Goal: Task Accomplishment & Management: Use online tool/utility

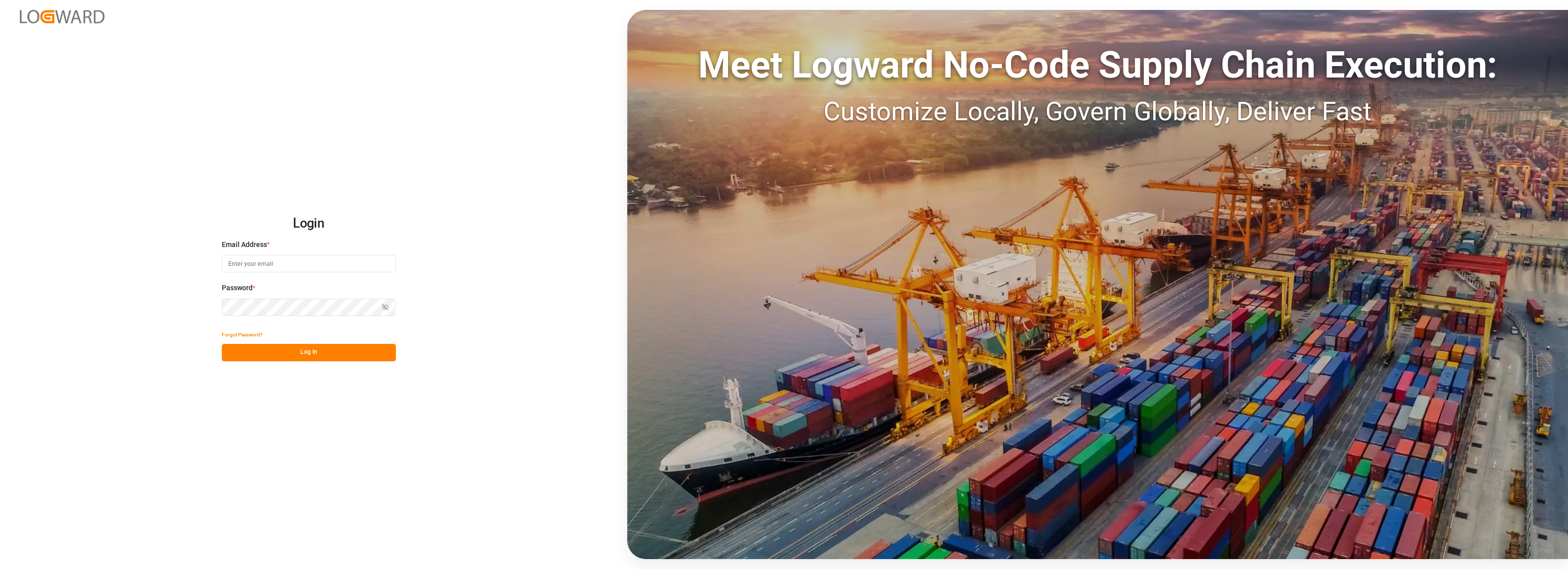
type input "[PERSON_NAME][EMAIL_ADDRESS][PERSON_NAME][DOMAIN_NAME]"
click at [354, 349] on button "Log In" at bounding box center [309, 353] width 174 height 17
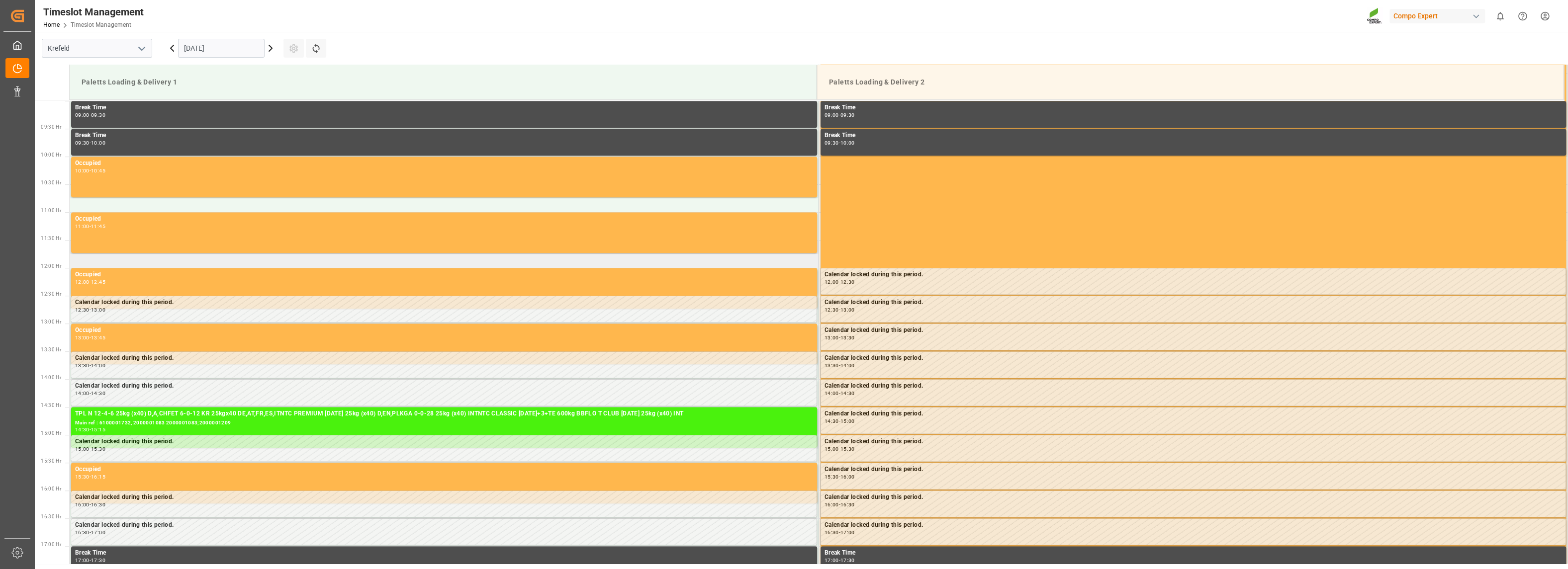
scroll to position [661, 0]
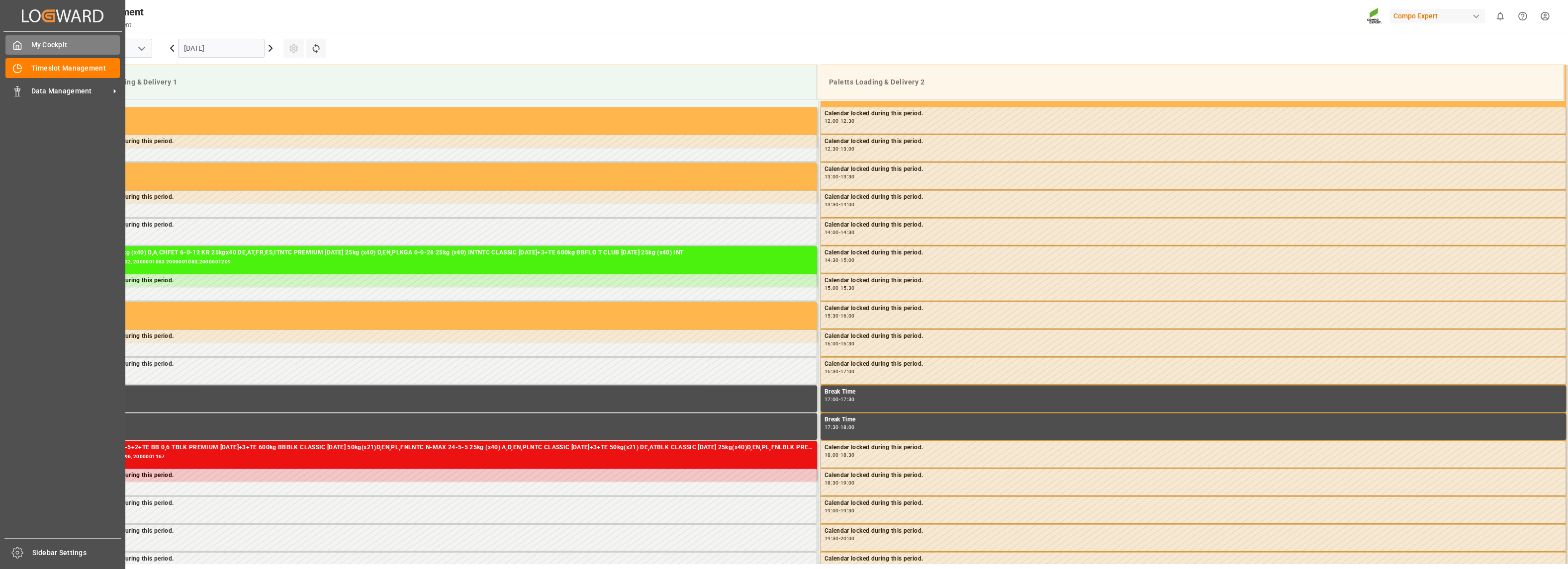
click at [40, 42] on span "My Cockpit" at bounding box center [75, 45] width 89 height 10
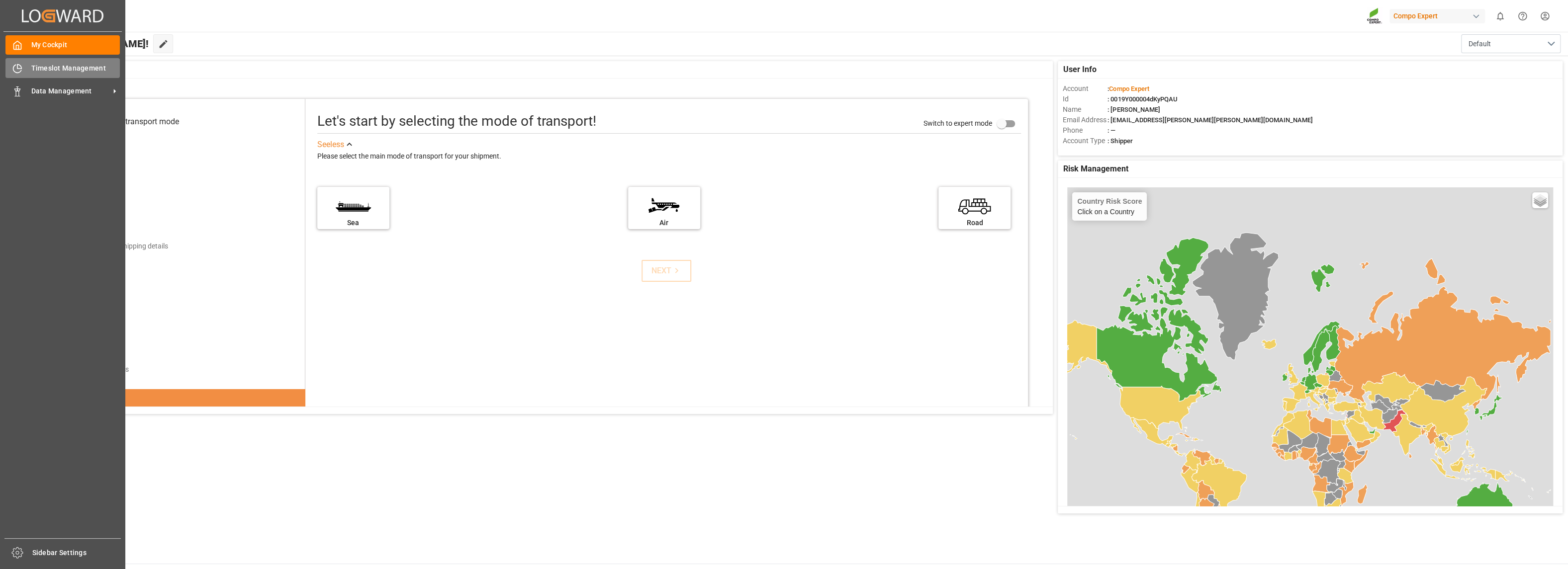
click at [43, 68] on span "Timeslot Management" at bounding box center [75, 68] width 89 height 10
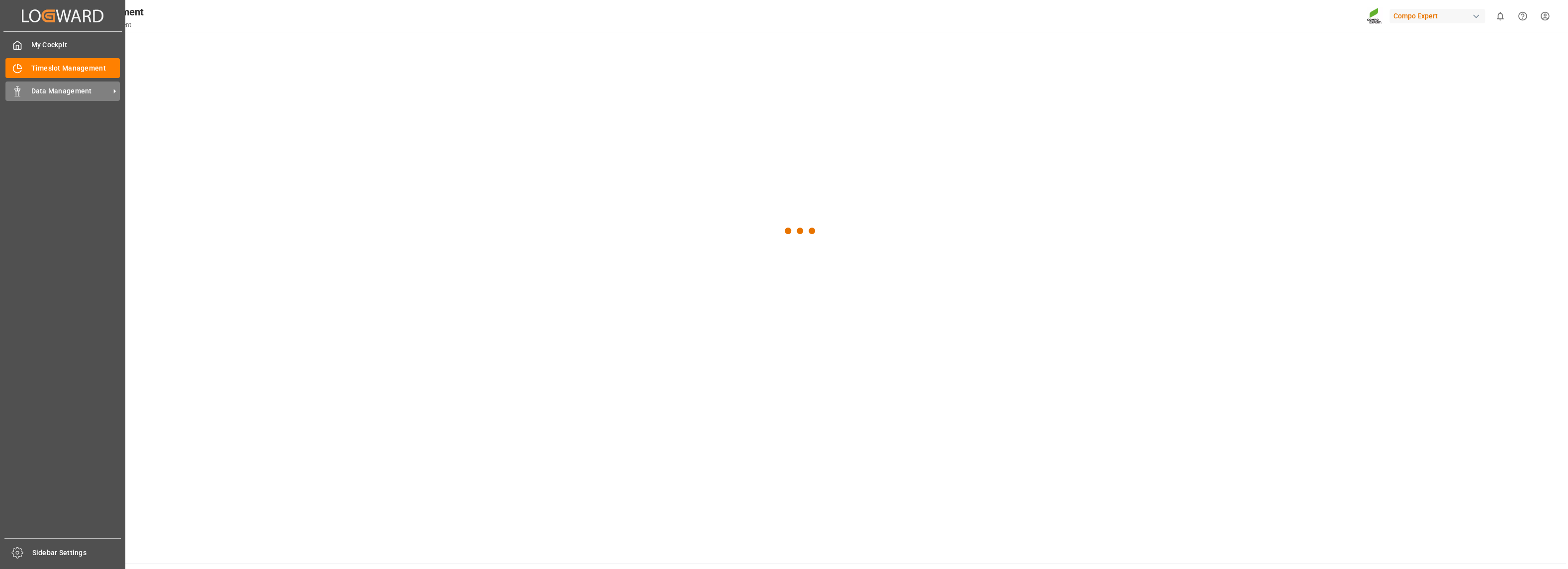
click at [22, 89] on icon at bounding box center [17, 91] width 10 height 10
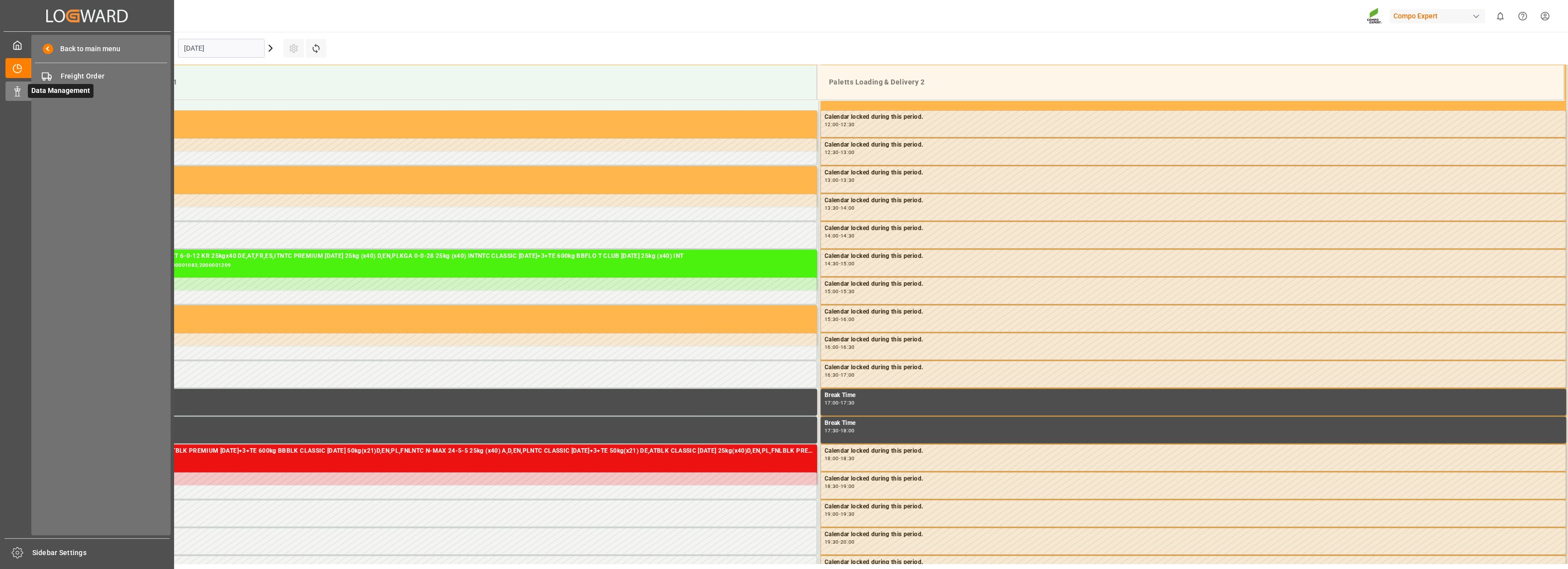
scroll to position [661, 0]
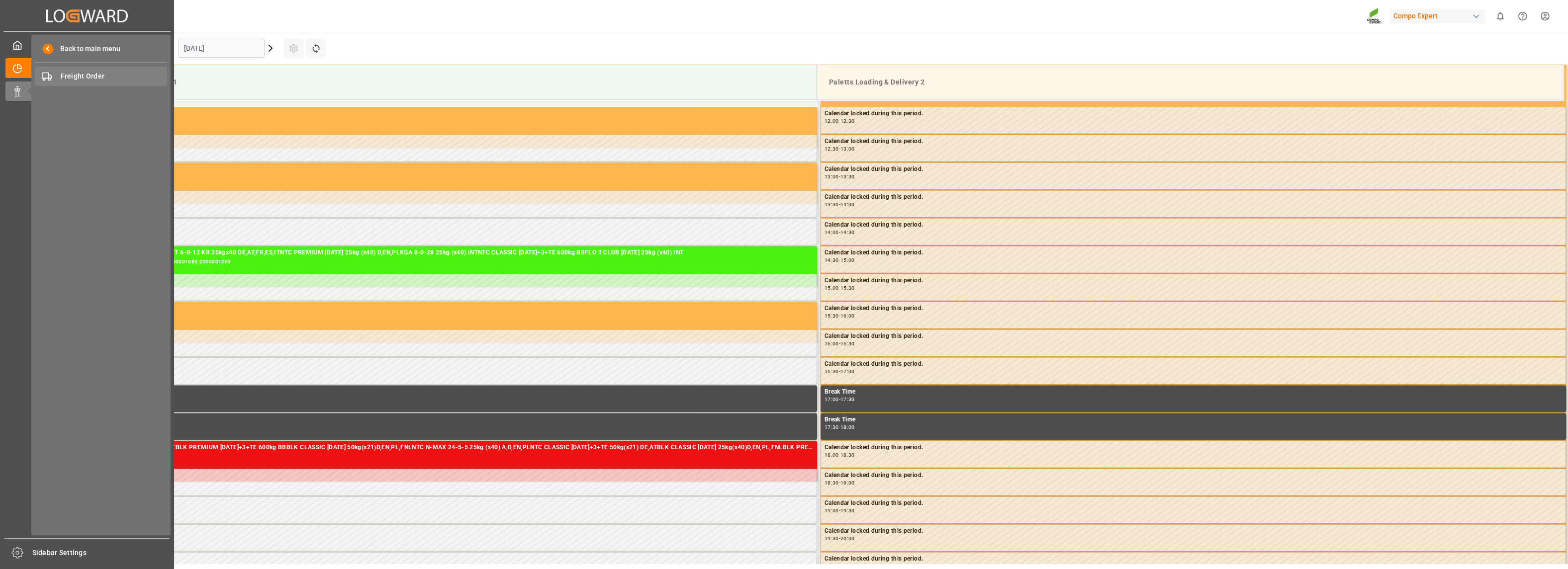
click at [69, 78] on span "Freight Order" at bounding box center [114, 76] width 107 height 10
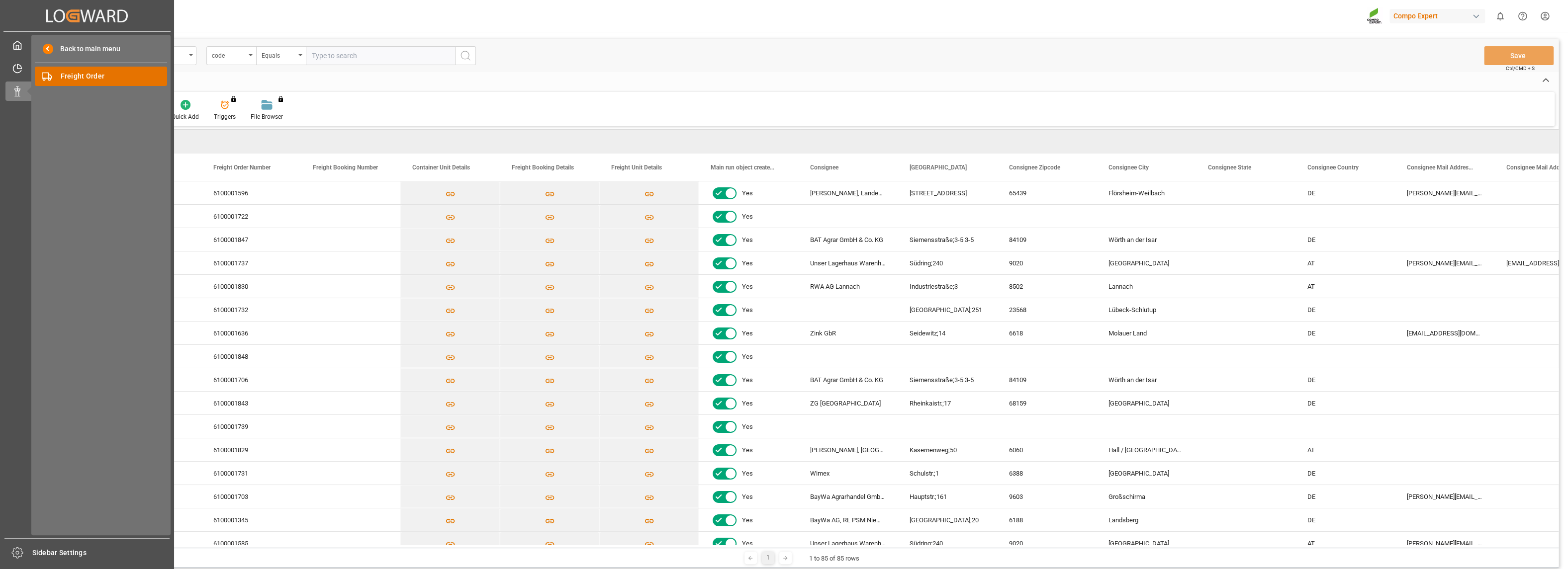
click at [47, 77] on icon at bounding box center [47, 77] width 10 height 10
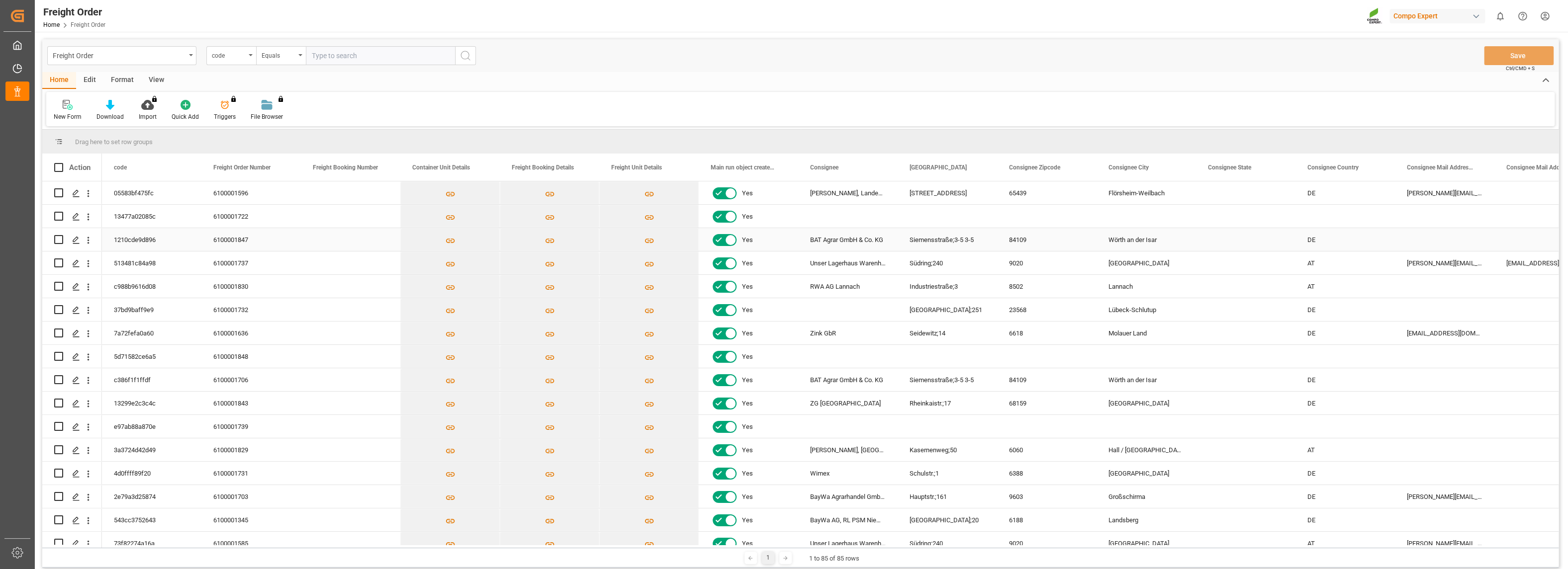
click at [1114, 241] on div "Wörth an der Isar" at bounding box center [1146, 240] width 99 height 23
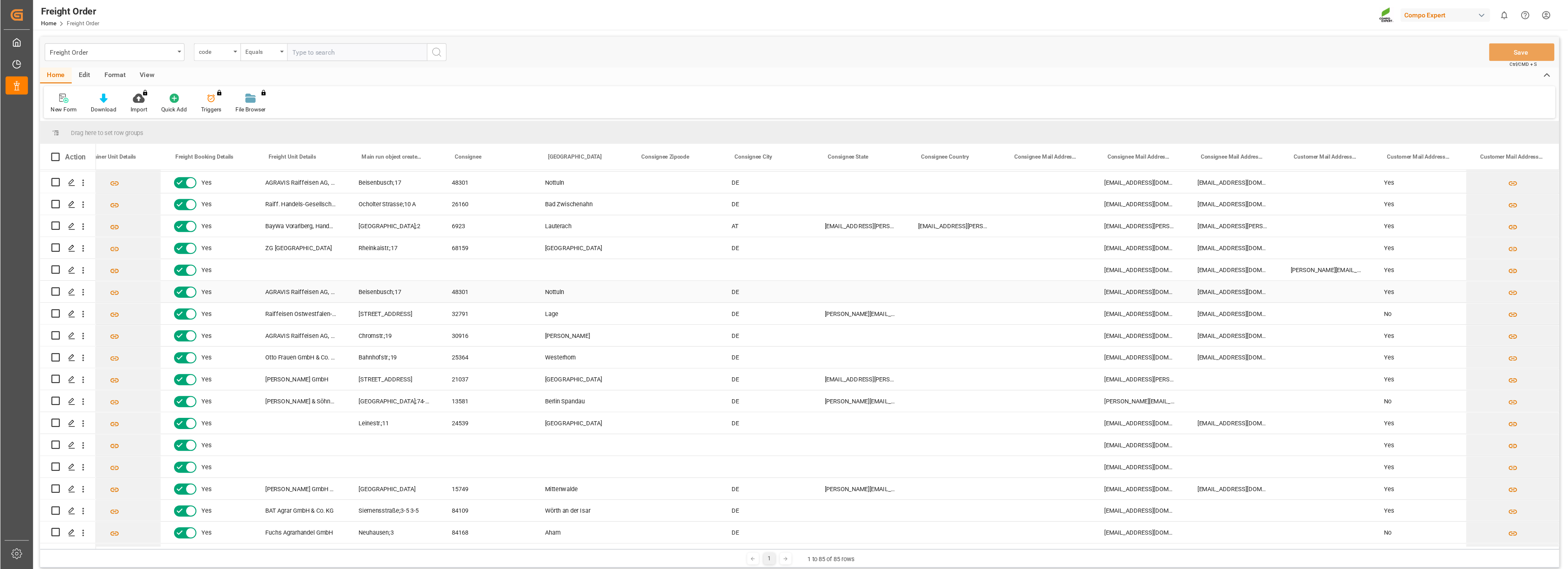
scroll to position [0, 268]
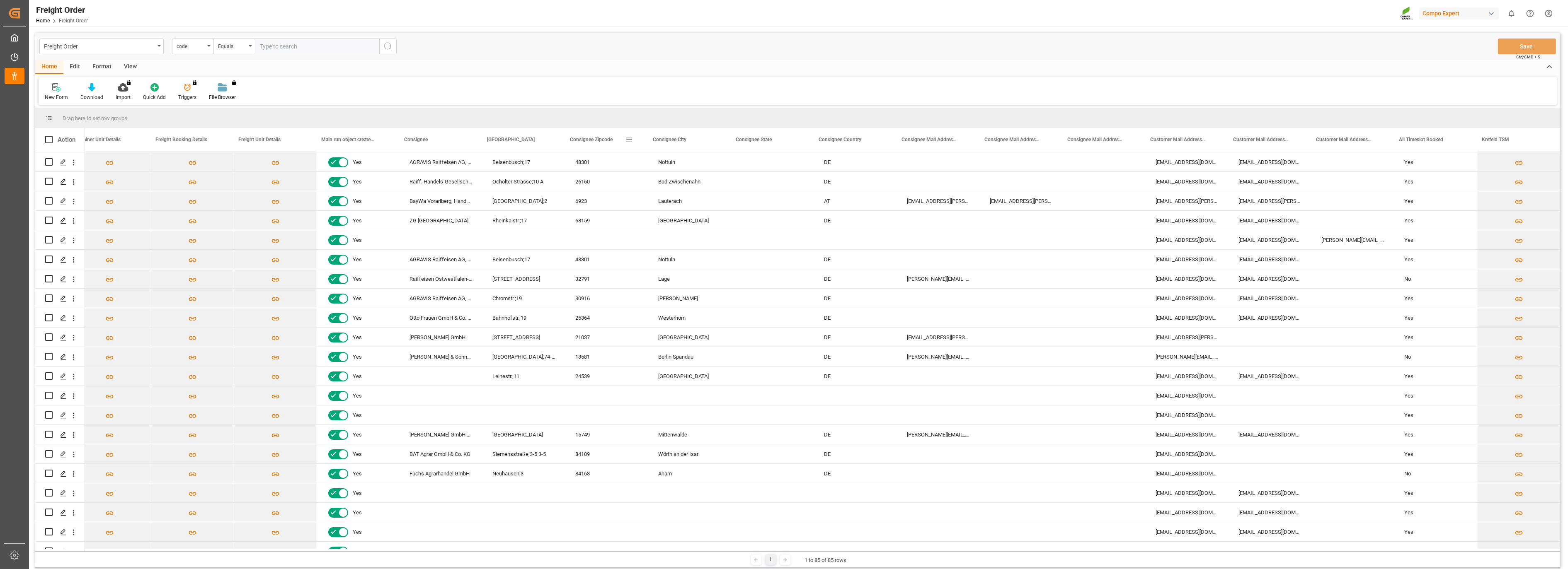
click at [604, 139] on span "Consignee Zipcode" at bounding box center [591, 139] width 42 height 6
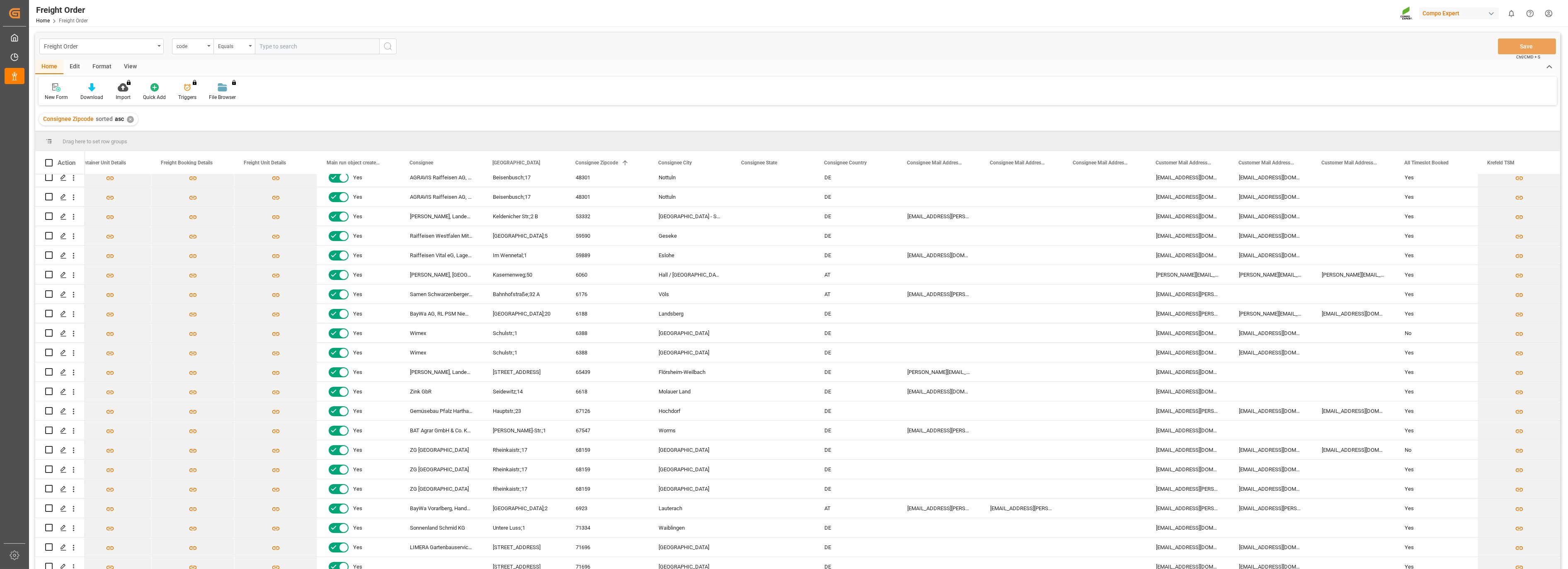
scroll to position [1259, 0]
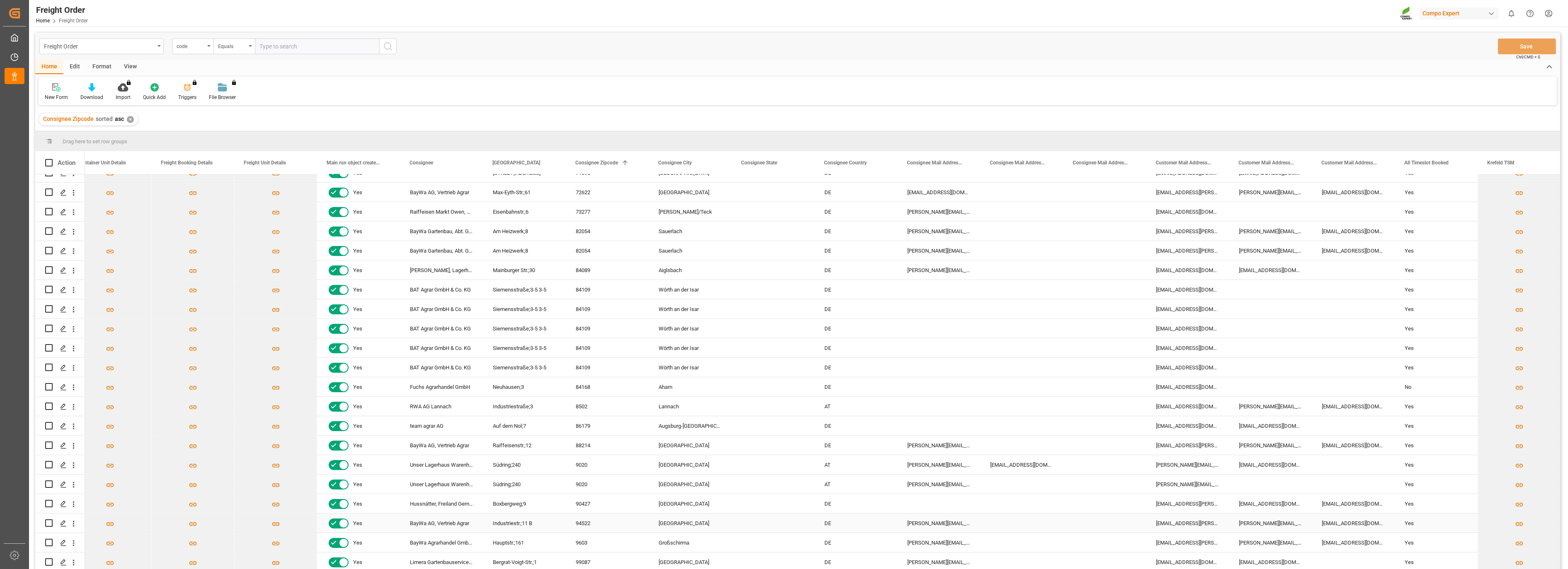
click at [686, 474] on div "[GEOGRAPHIC_DATA]" at bounding box center [689, 523] width 83 height 19
click at [869, 389] on div "DE" at bounding box center [855, 387] width 83 height 19
